Goal: Task Accomplishment & Management: Use online tool/utility

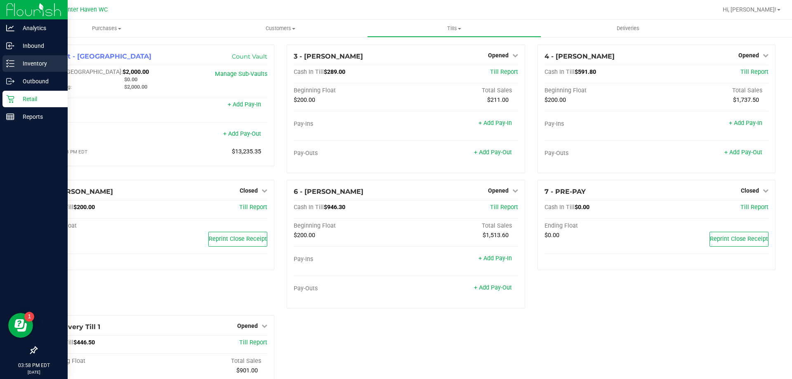
click at [11, 66] on icon at bounding box center [10, 63] width 8 height 8
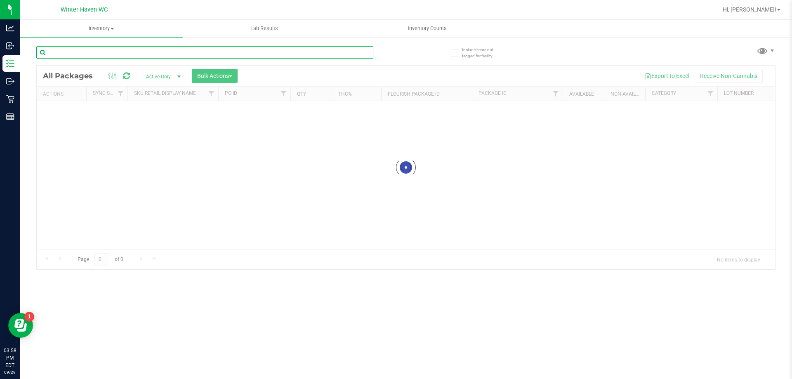
click at [88, 52] on input "text" at bounding box center [204, 52] width 337 height 12
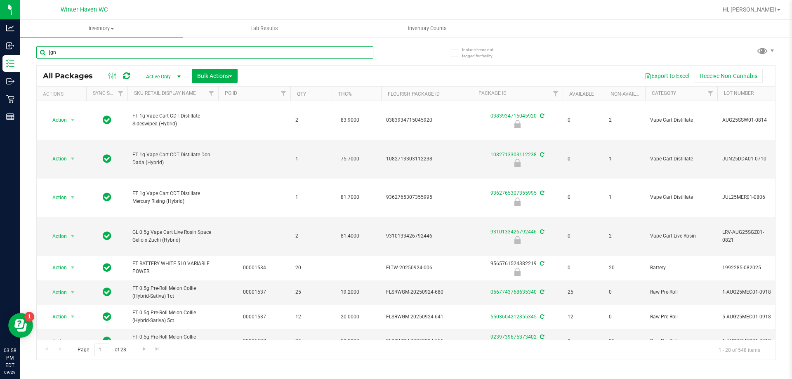
type input "jgn"
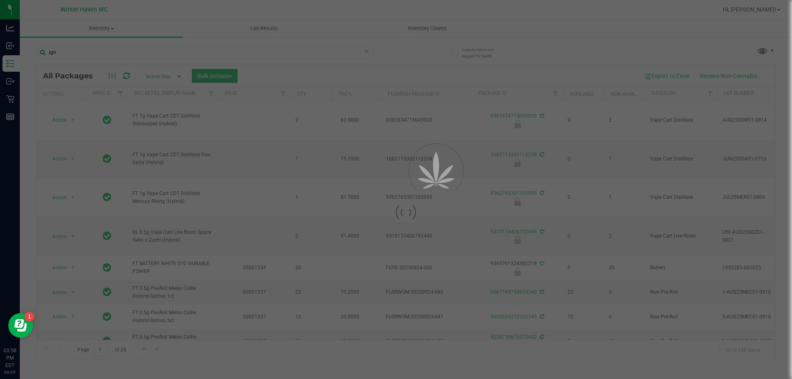
click at [396, 50] on div "jgn" at bounding box center [221, 52] width 370 height 26
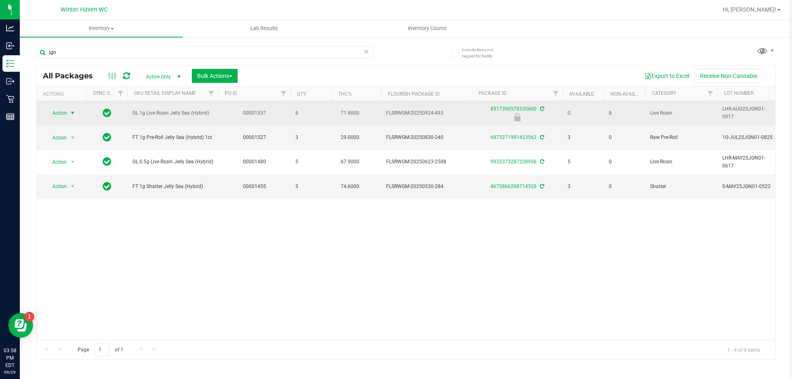
click at [56, 108] on span "Action" at bounding box center [56, 113] width 22 height 12
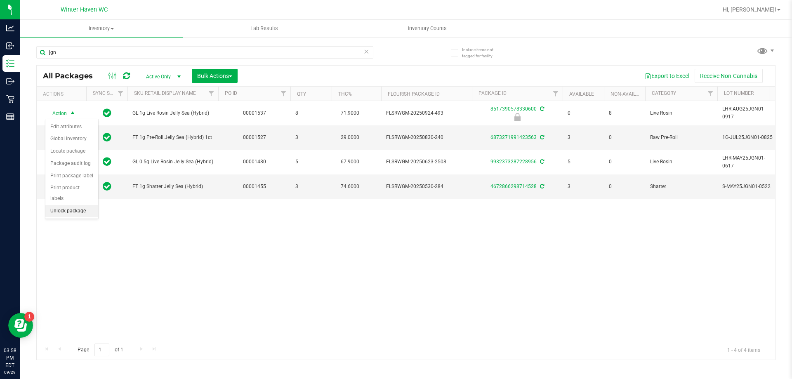
click at [76, 205] on li "Unlock package" at bounding box center [71, 211] width 53 height 12
